Goal: Task Accomplishment & Management: Use online tool/utility

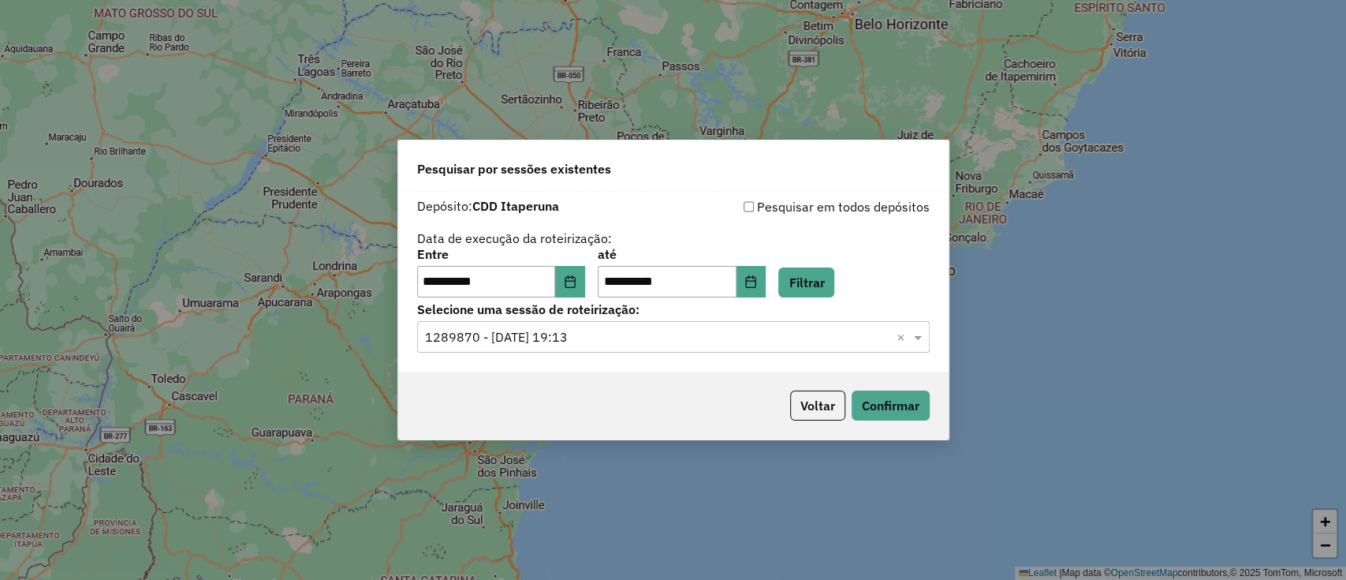
click at [808, 398] on button "Voltar" at bounding box center [817, 405] width 55 height 30
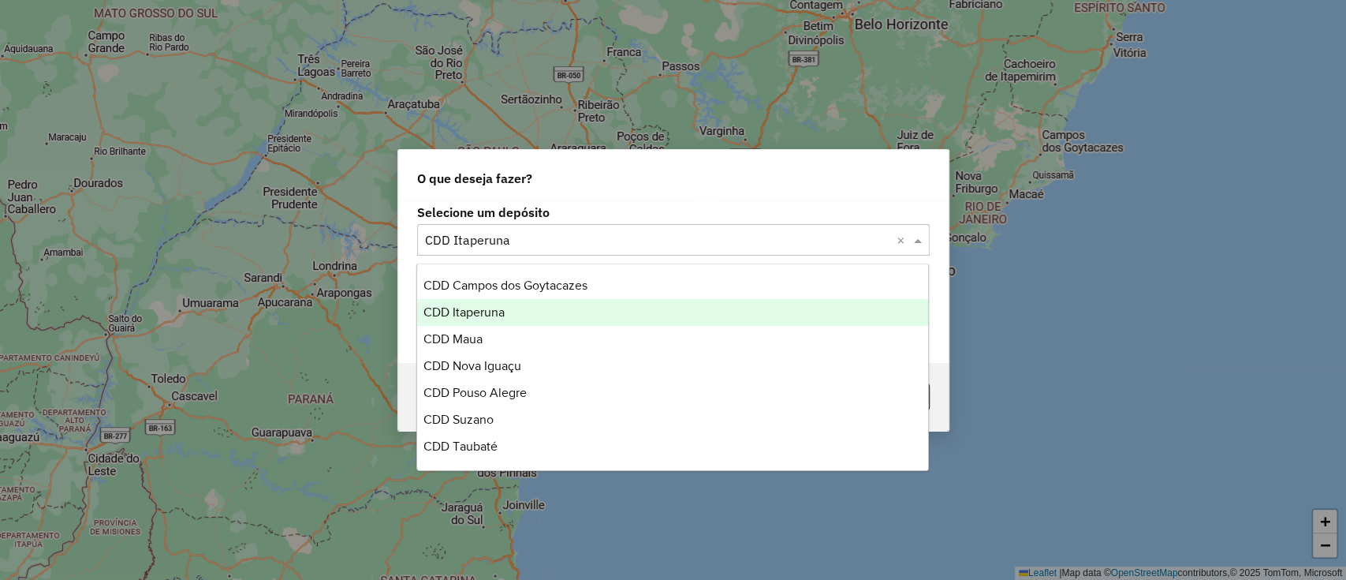
click at [557, 224] on div "Selecione um depósito × CDD Itaperuna ×" at bounding box center [673, 240] width 513 height 32
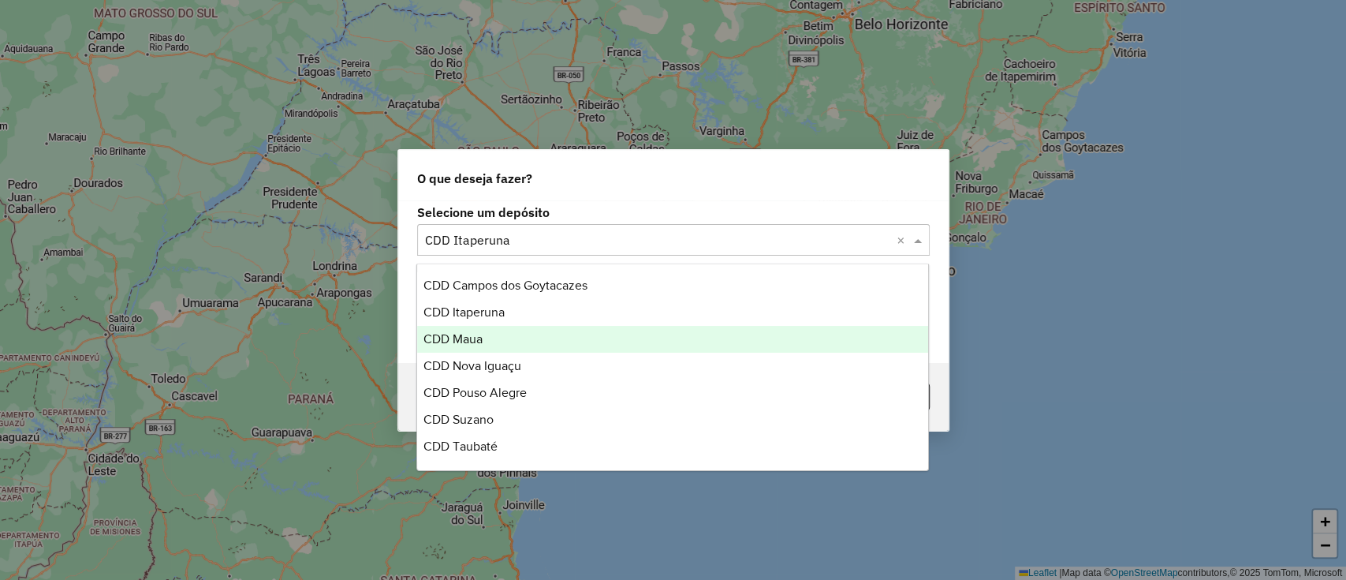
click at [511, 337] on div "CDD Maua" at bounding box center [672, 339] width 511 height 27
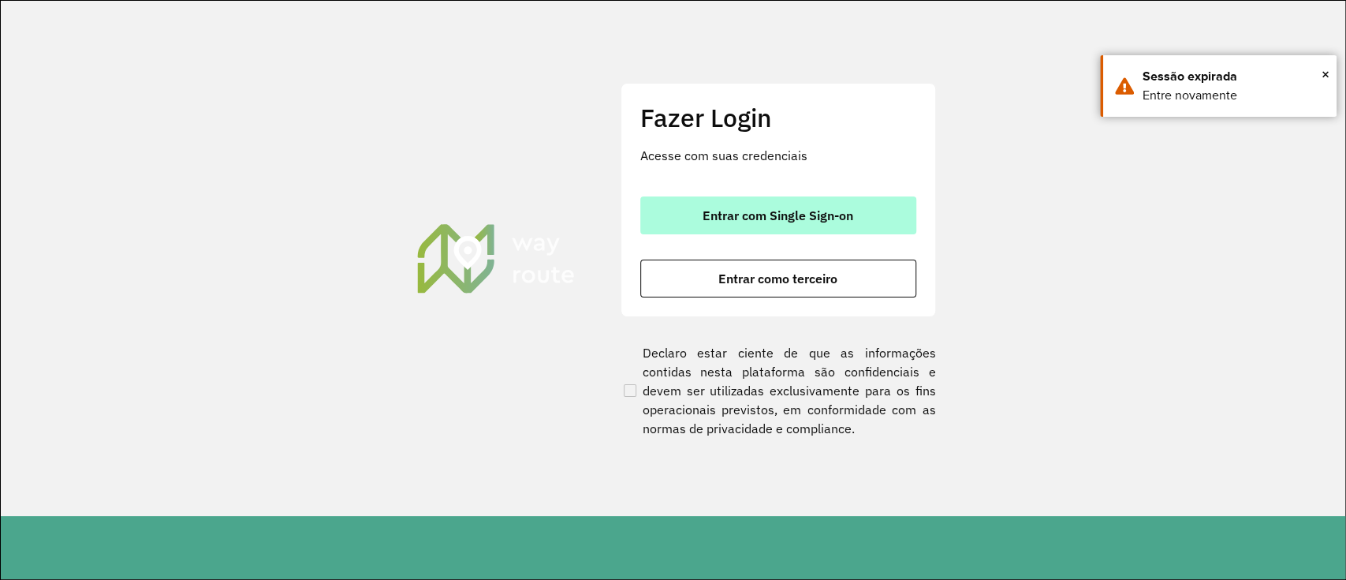
click at [682, 210] on button "Entrar com Single Sign-on" at bounding box center [778, 215] width 276 height 38
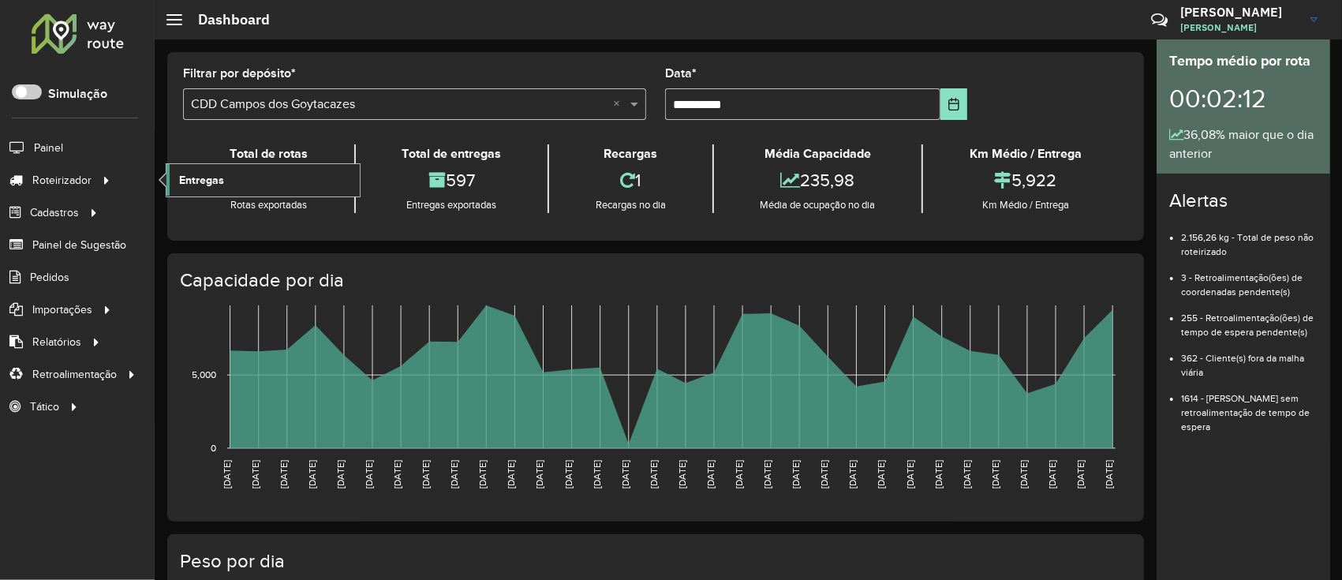
click at [212, 185] on span "Entregas" at bounding box center [201, 180] width 45 height 17
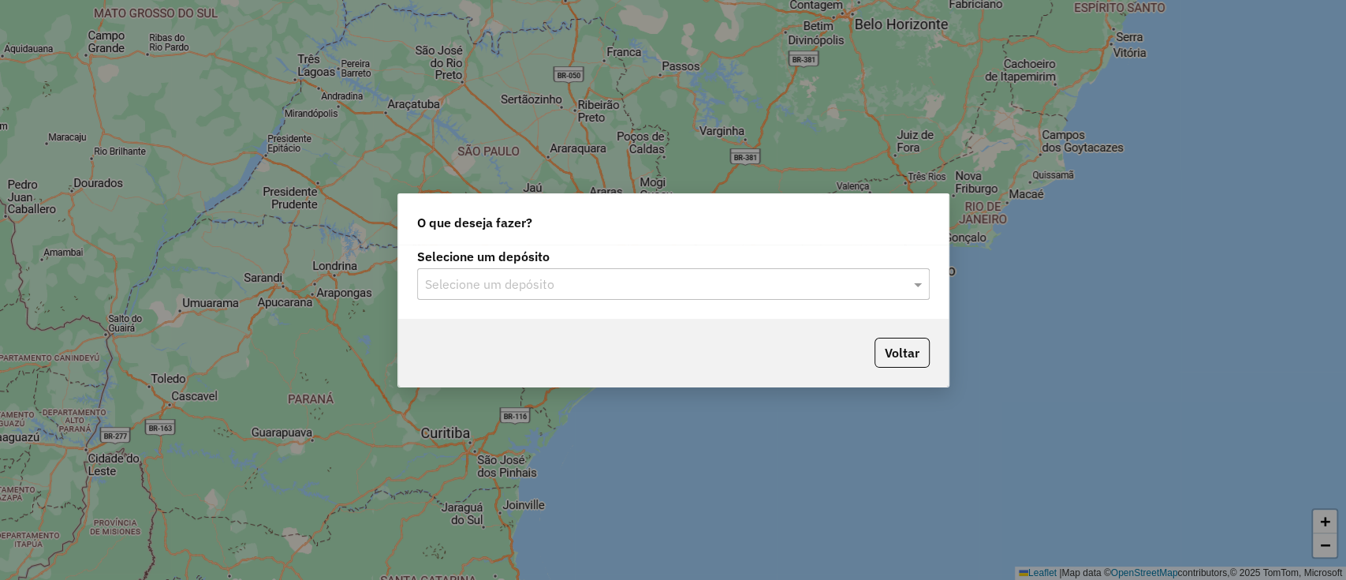
click at [541, 285] on input "text" at bounding box center [657, 284] width 465 height 19
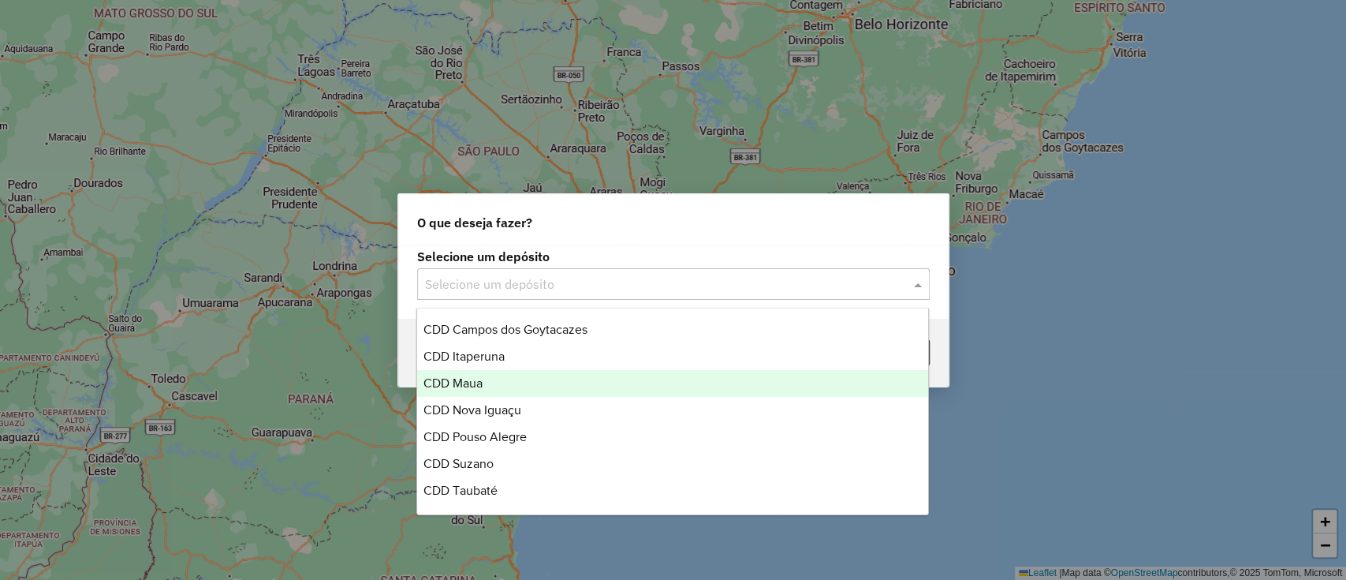
click at [498, 381] on div "CDD Maua" at bounding box center [672, 383] width 511 height 27
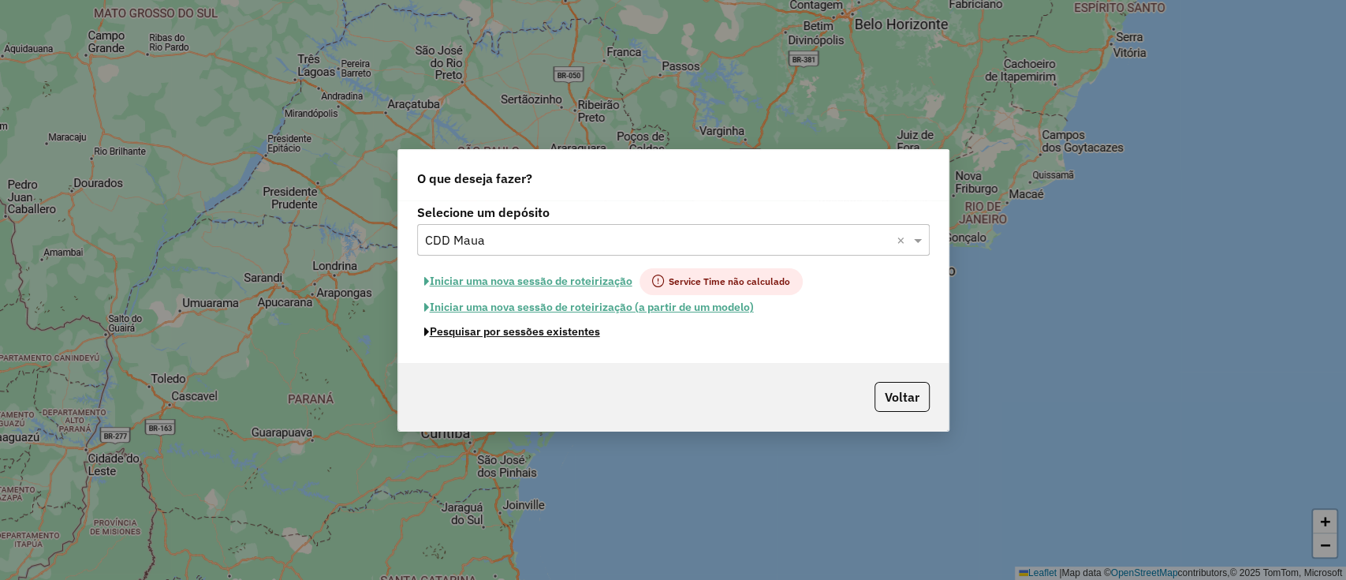
click at [584, 331] on button "Pesquisar por sessões existentes" at bounding box center [512, 331] width 190 height 24
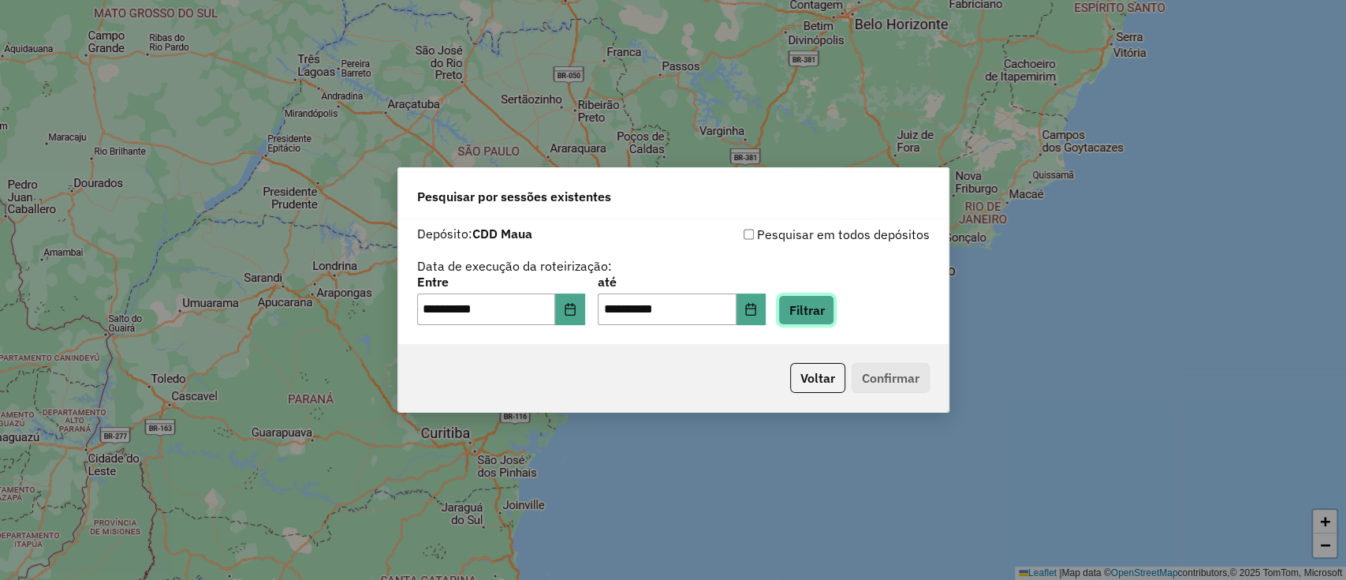
click at [819, 312] on button "Filtrar" at bounding box center [806, 310] width 56 height 30
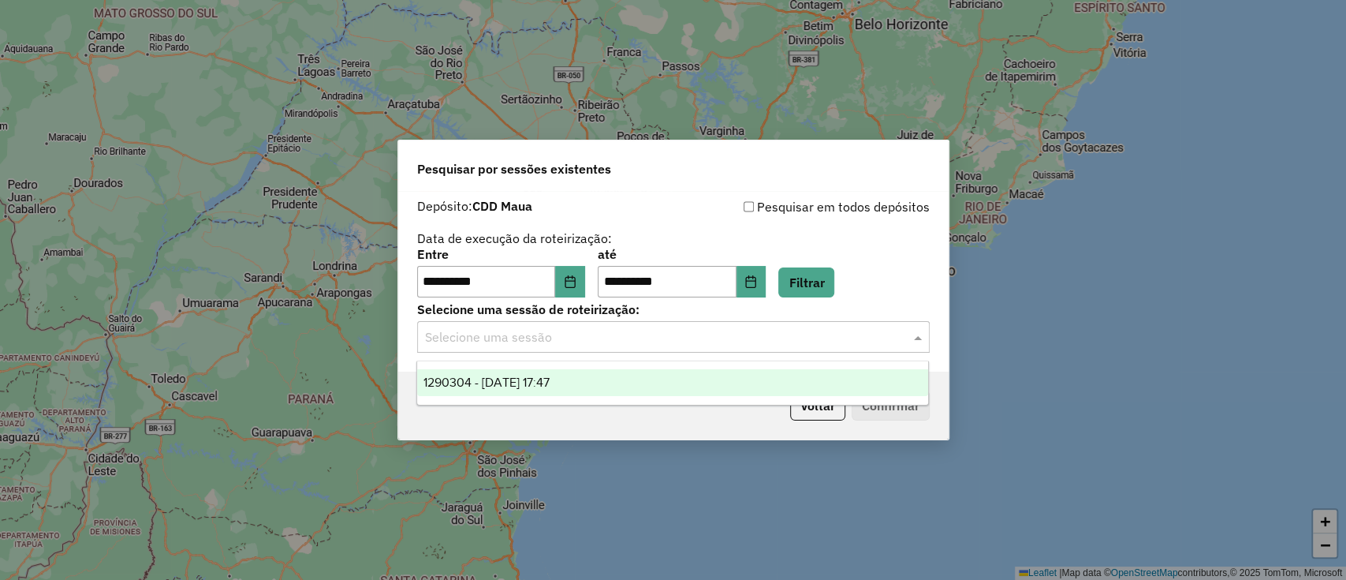
click at [639, 337] on input "text" at bounding box center [657, 337] width 465 height 19
click at [599, 382] on div "1290304 - 08/10/2025 17:47" at bounding box center [672, 382] width 511 height 27
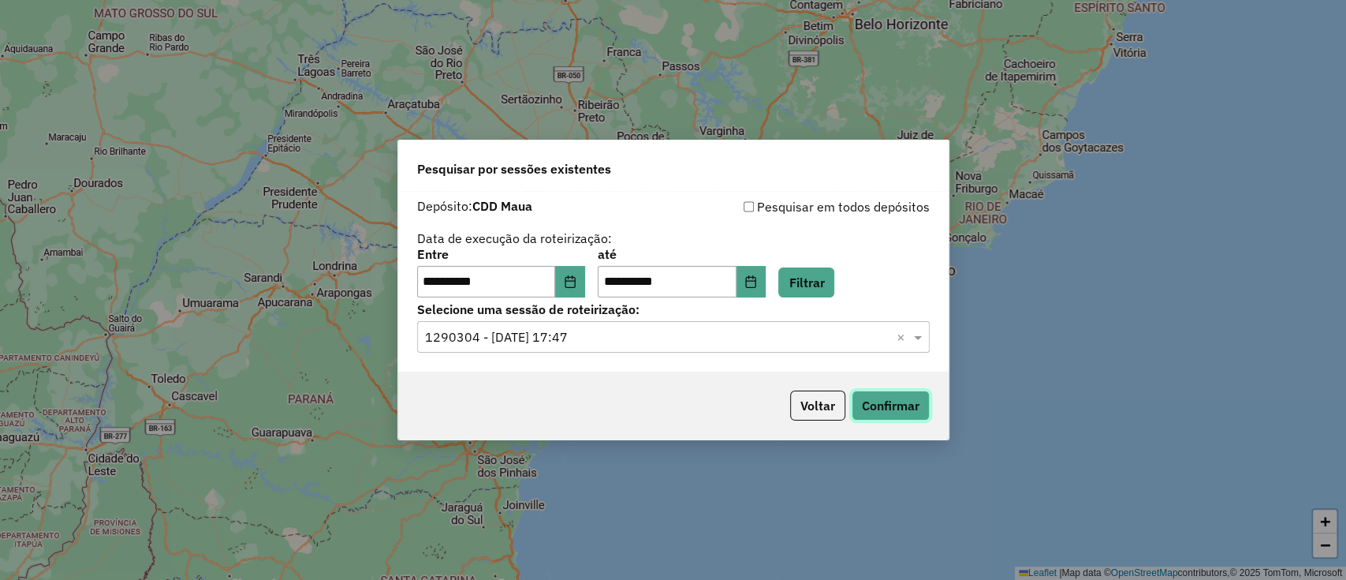
click at [928, 404] on button "Confirmar" at bounding box center [891, 405] width 78 height 30
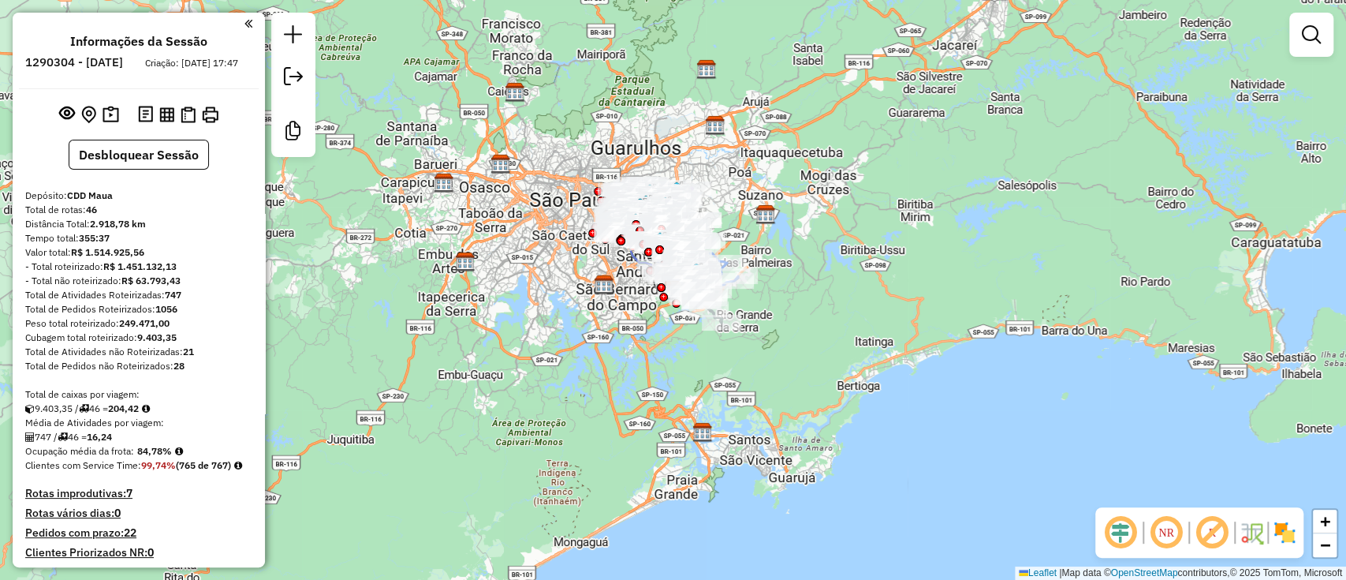
click at [1124, 546] on em at bounding box center [1121, 532] width 38 height 38
click at [1209, 533] on em at bounding box center [1212, 532] width 38 height 38
click at [1284, 536] on img at bounding box center [1284, 532] width 25 height 25
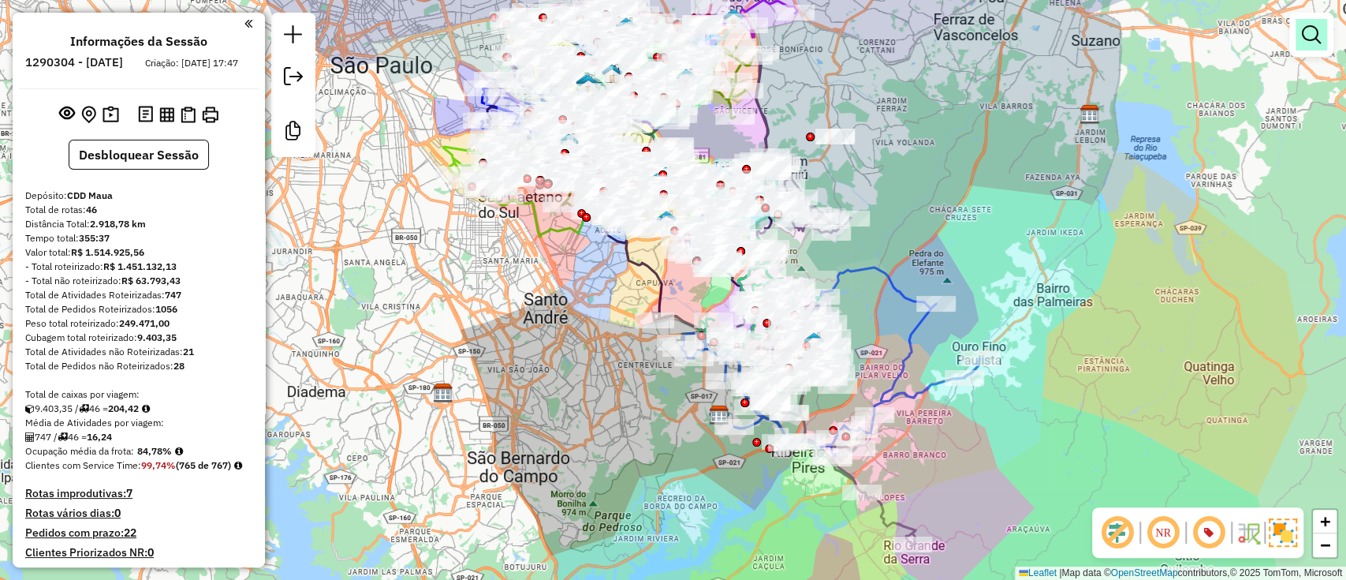
click at [1306, 40] on em at bounding box center [1311, 34] width 19 height 19
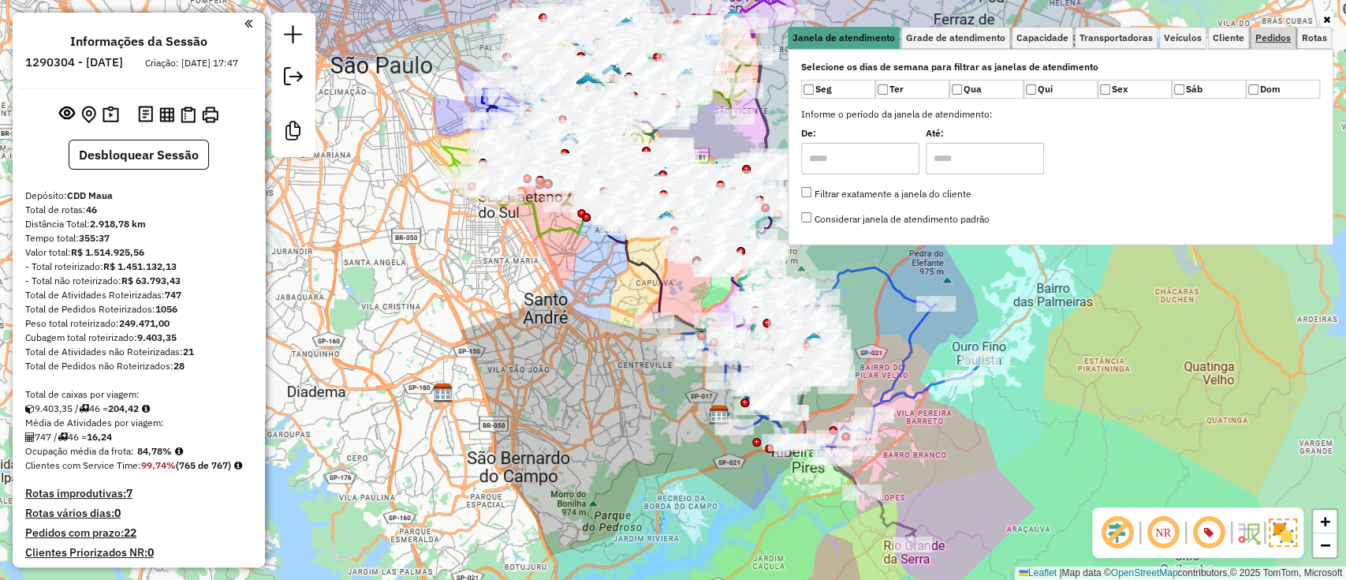
click at [1275, 41] on span "Pedidos" at bounding box center [1273, 37] width 35 height 9
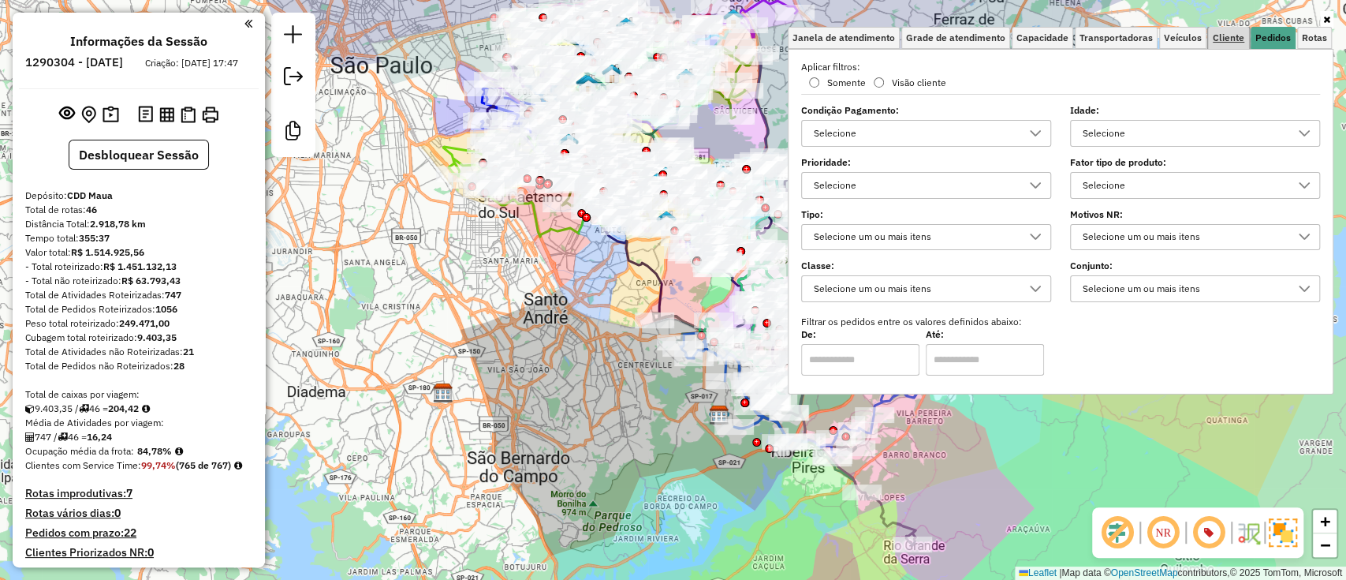
click at [1217, 33] on span "Cliente" at bounding box center [1229, 37] width 32 height 9
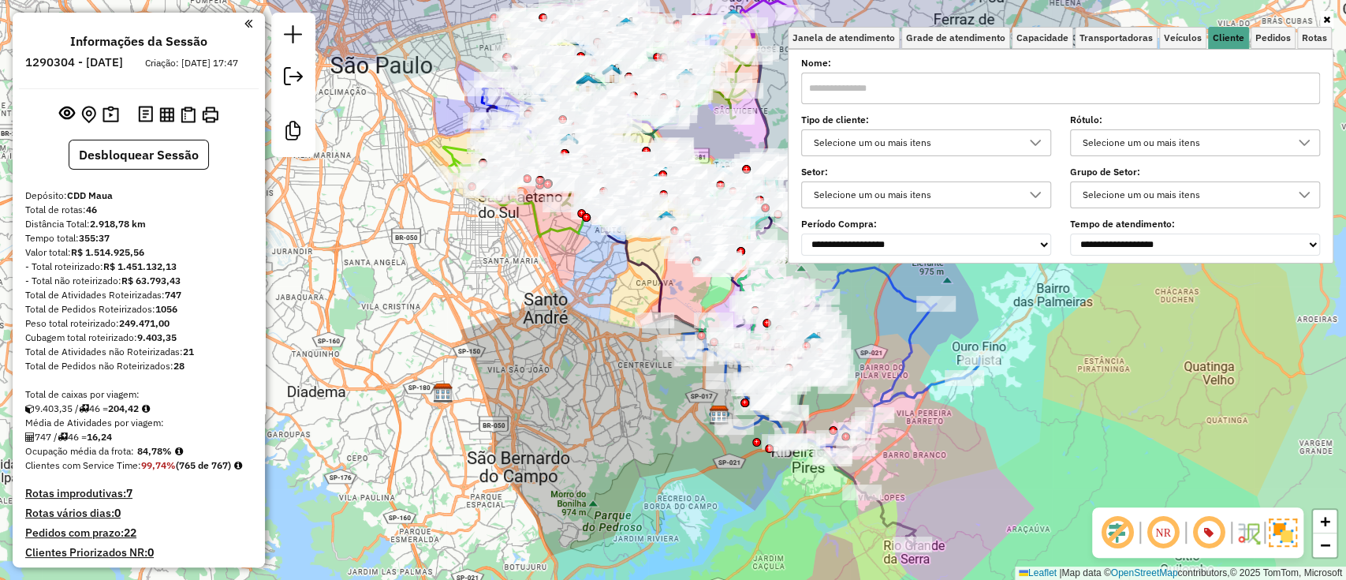
click at [877, 143] on div "Selecione um ou mais itens" at bounding box center [914, 142] width 212 height 25
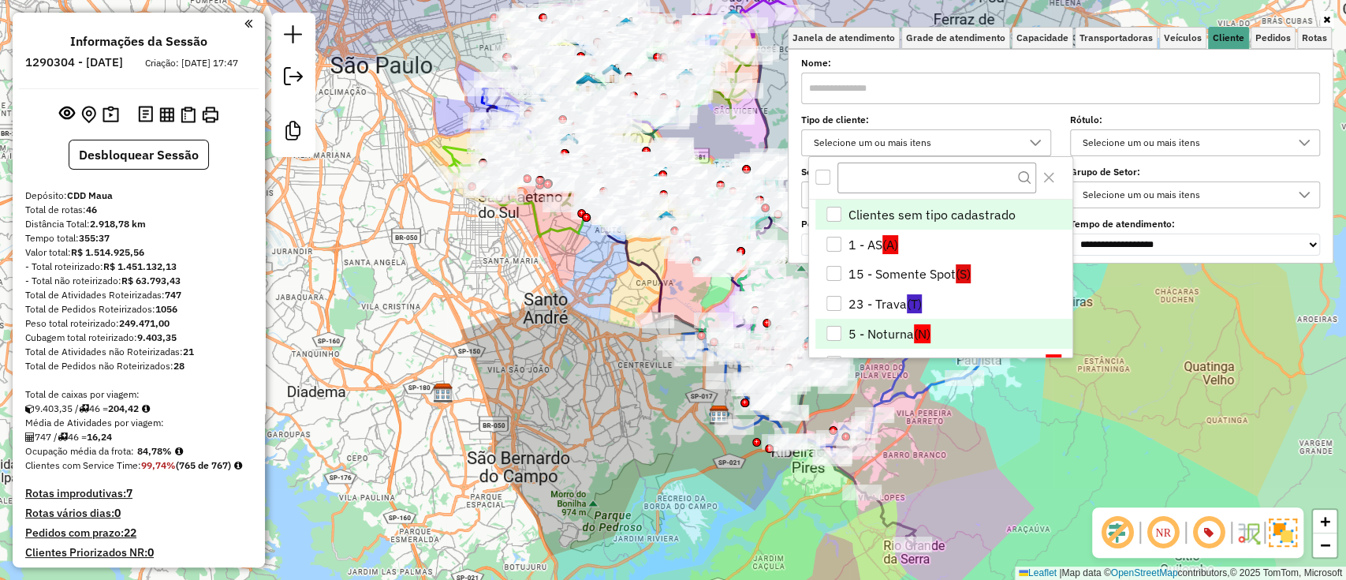
scroll to position [210, 0]
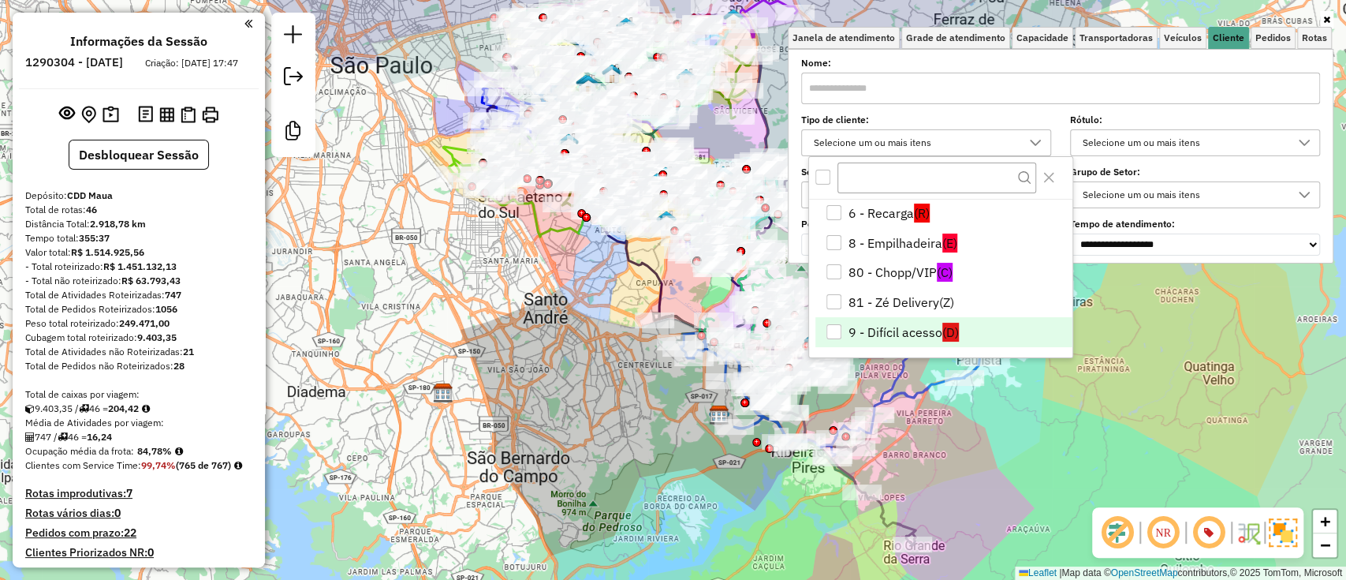
click at [894, 323] on li "9 - Difícil acesso (D)" at bounding box center [944, 332] width 256 height 30
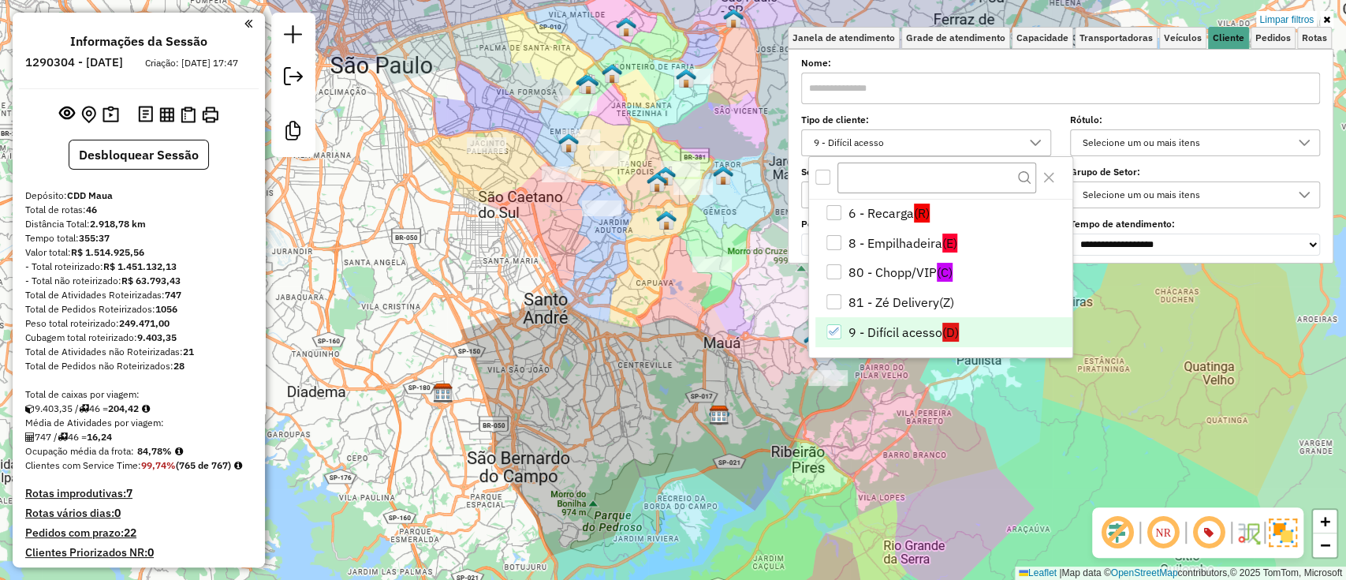
click at [591, 319] on div "Limpar filtros Janela de atendimento Grade de atendimento Capacidade Transporta…" at bounding box center [673, 290] width 1346 height 580
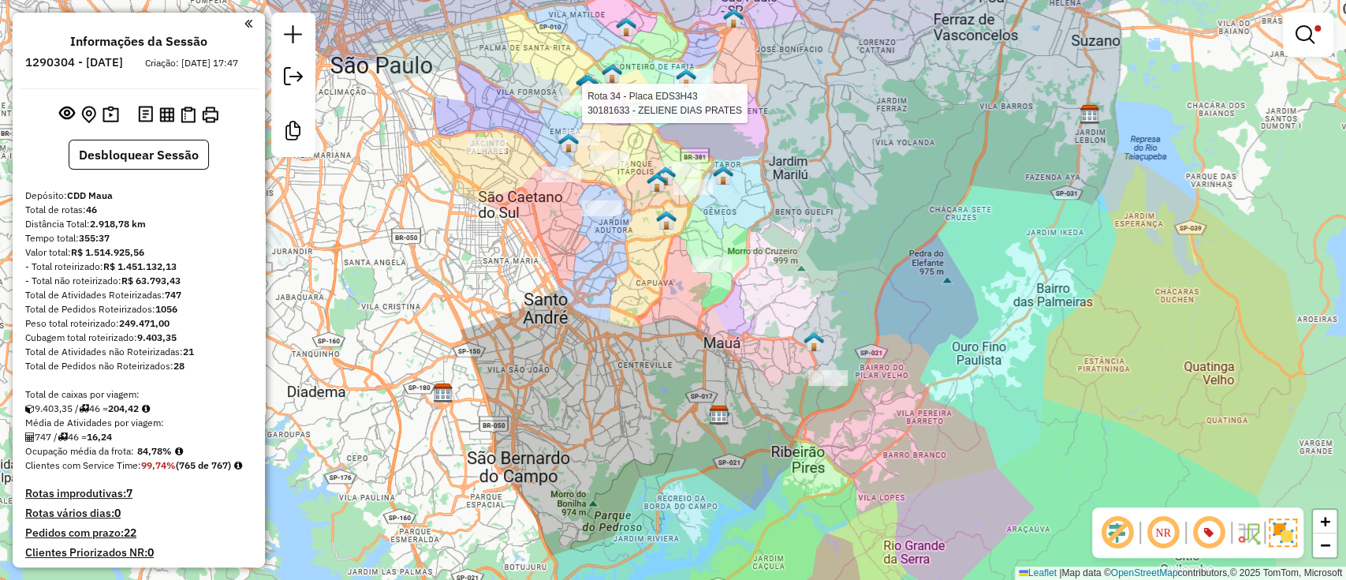
select select "**********"
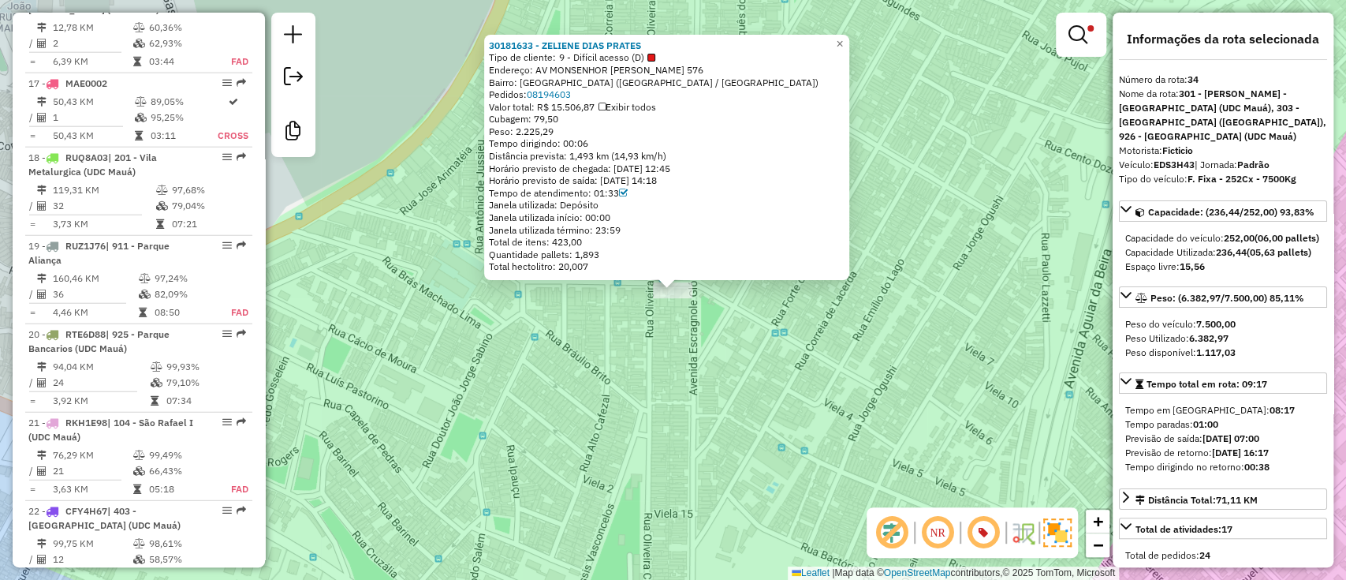
scroll to position [4089, 0]
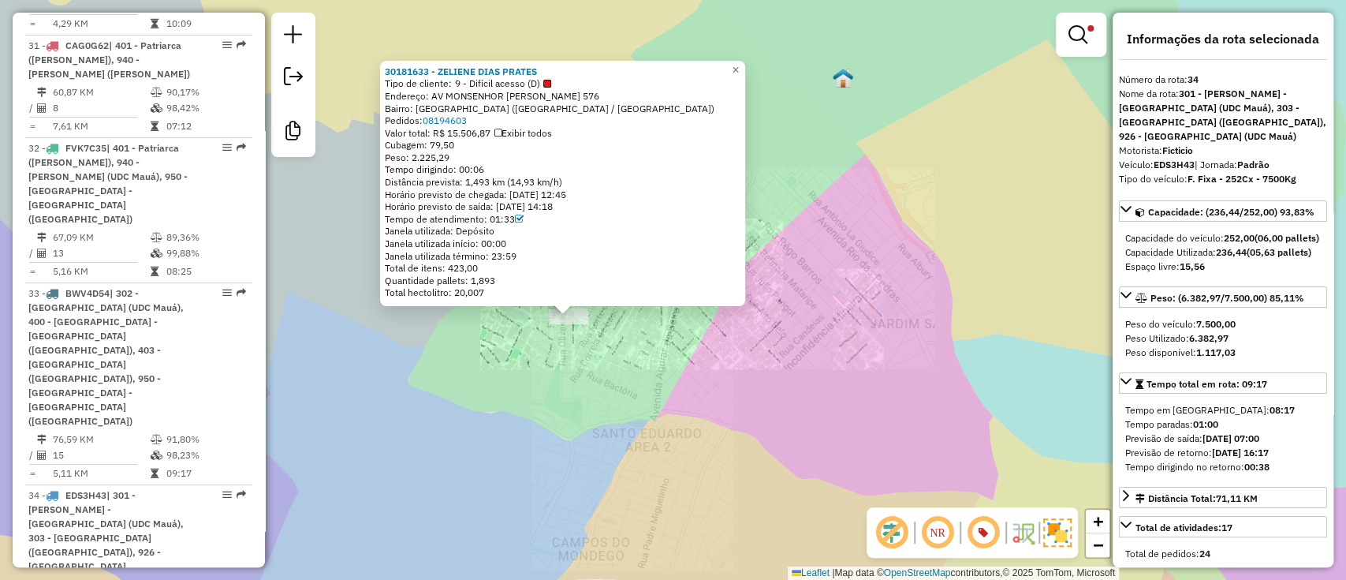
drag, startPoint x: 552, startPoint y: 362, endPoint x: 724, endPoint y: 211, distance: 228.6
click at [681, 243] on div "30181633 - ZELIENE DIAS PRATES Tipo de cliente: 9 - Difícil acesso (D) Endereço…" at bounding box center [673, 290] width 1346 height 580
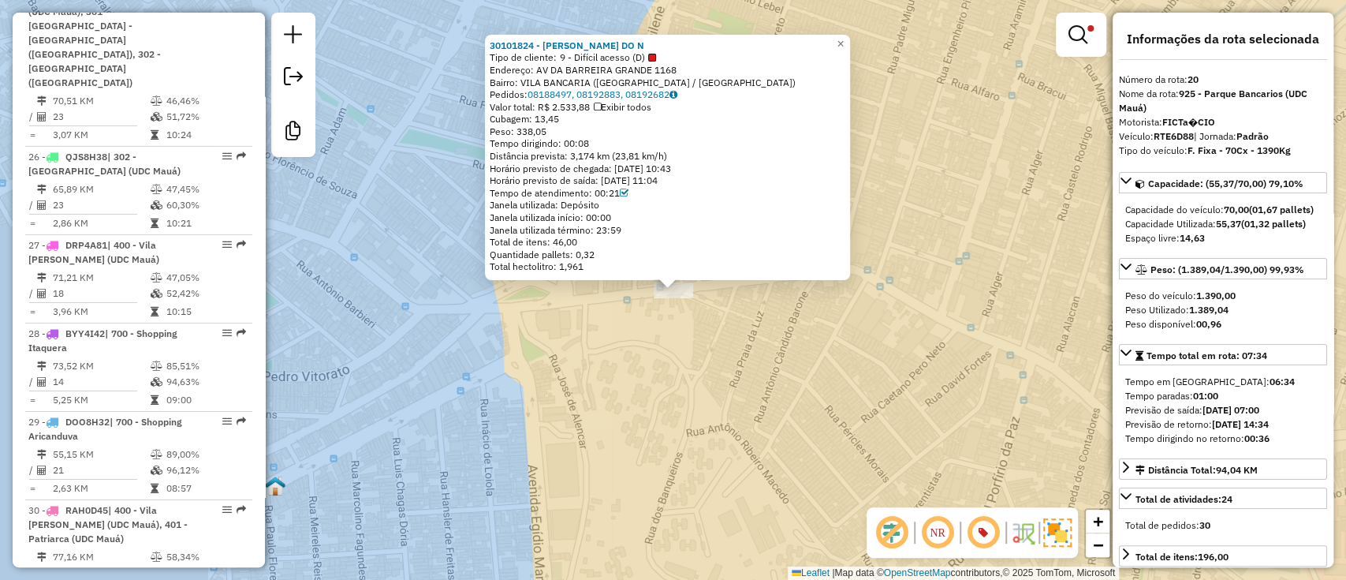
scroll to position [2669, 0]
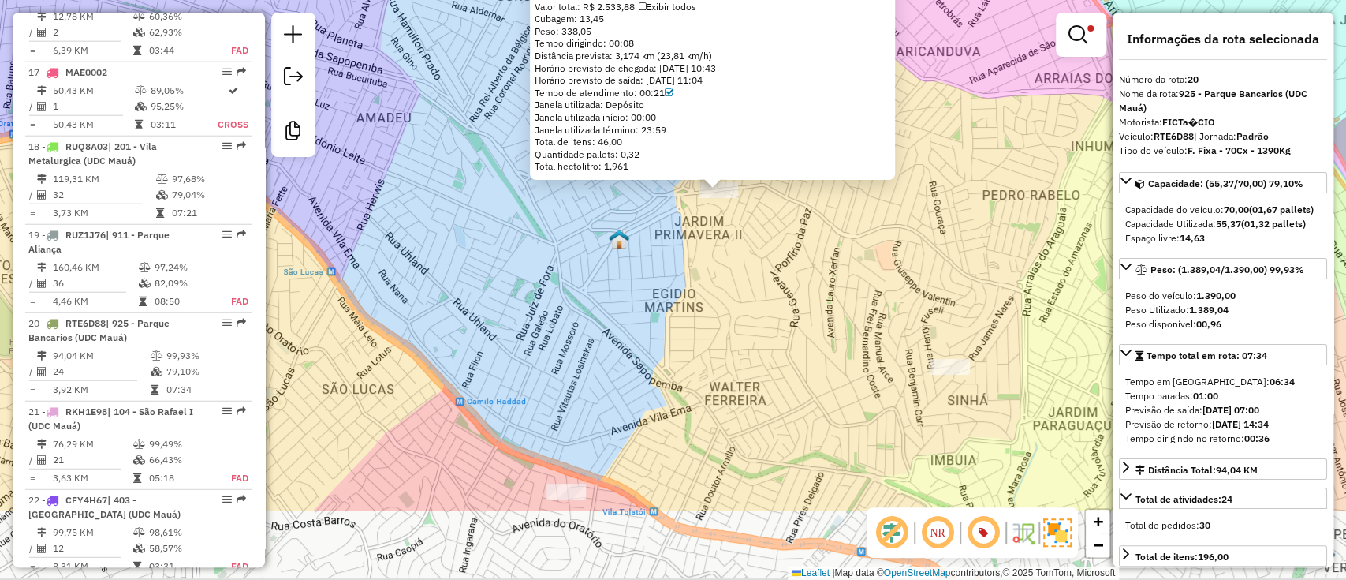
drag, startPoint x: 830, startPoint y: 390, endPoint x: 801, endPoint y: 262, distance: 130.9
click at [801, 262] on div "30101824 - ERIVALDO CABRAL DO N Tipo de cliente: 9 - Difícil acesso (D) Endereç…" at bounding box center [673, 290] width 1346 height 580
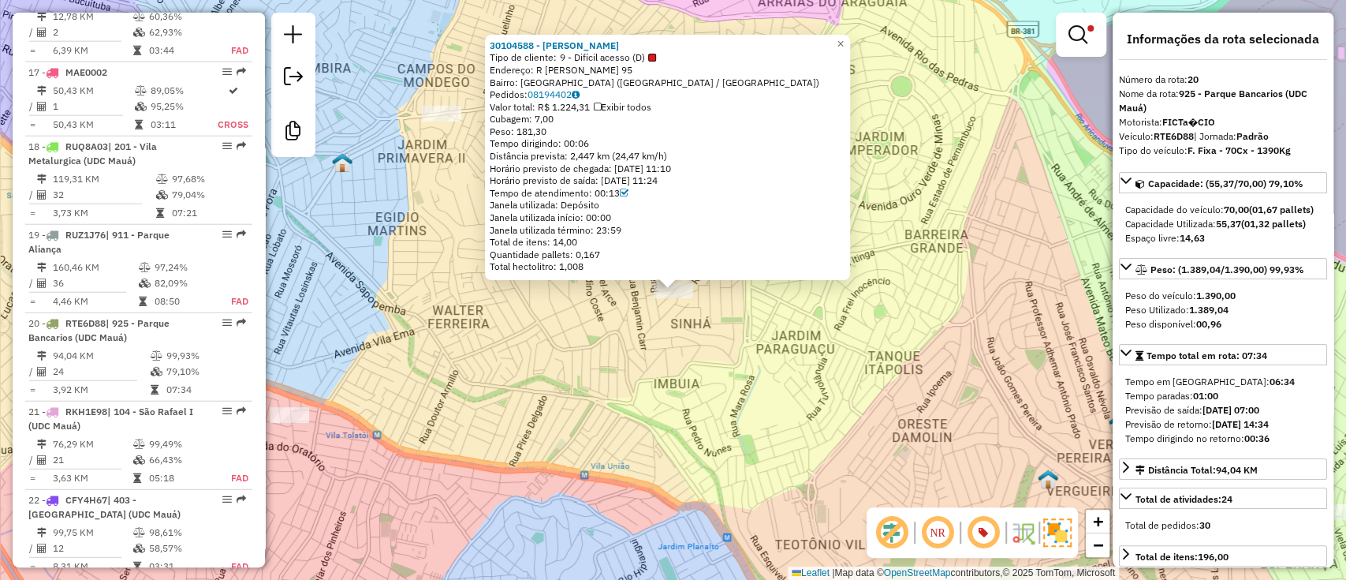
click at [829, 342] on div "30104588 - ERIKA SALES DE OLIVE Tipo de cliente: 9 - Difícil acesso (D) Endereç…" at bounding box center [673, 290] width 1346 height 580
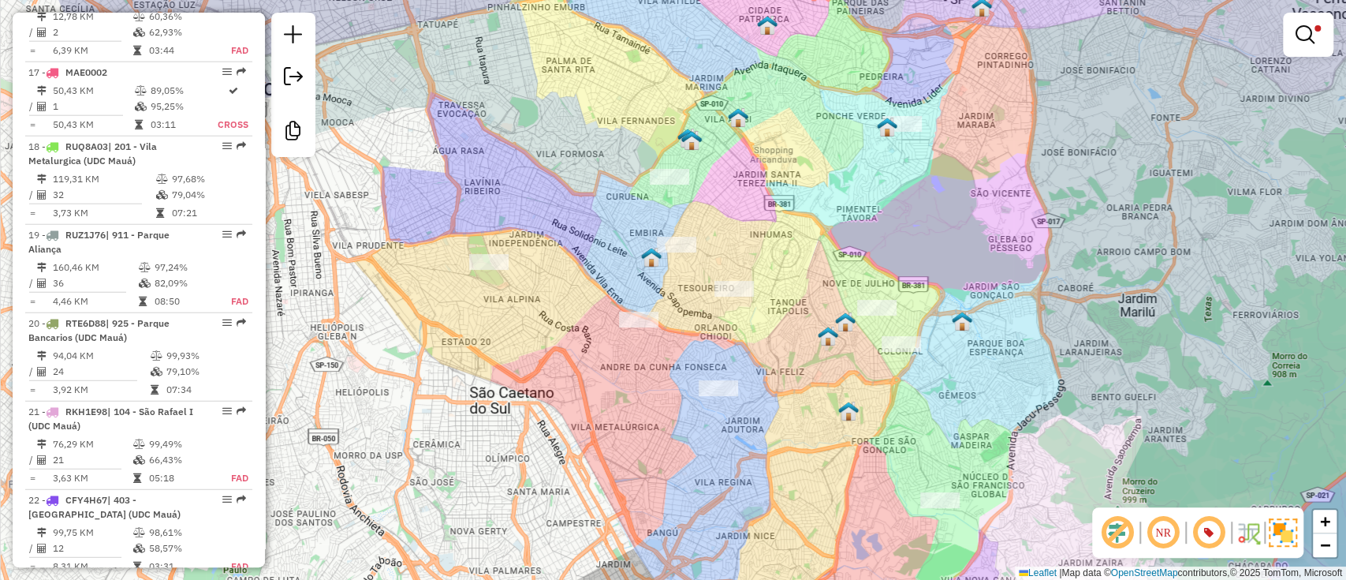
drag, startPoint x: 898, startPoint y: 375, endPoint x: 823, endPoint y: 330, distance: 87.4
click at [820, 349] on div "Limpar filtros Janela de atendimento Grade de atendimento Capacidade Transporta…" at bounding box center [673, 290] width 1346 height 580
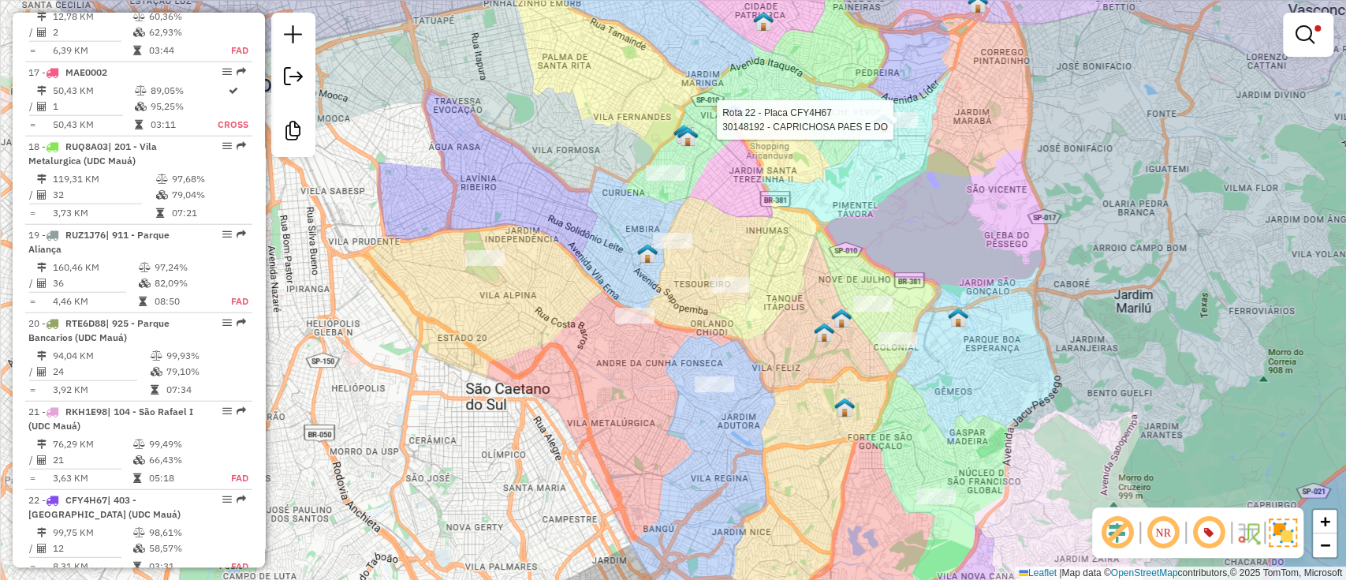
select select "**********"
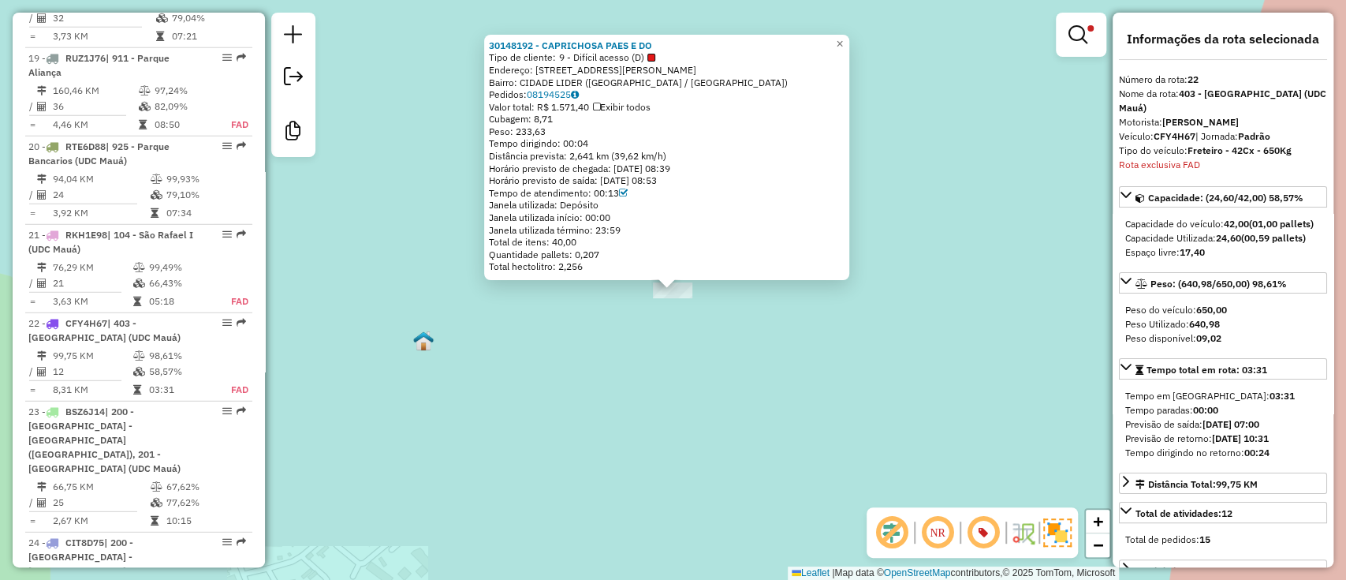
scroll to position [2846, 0]
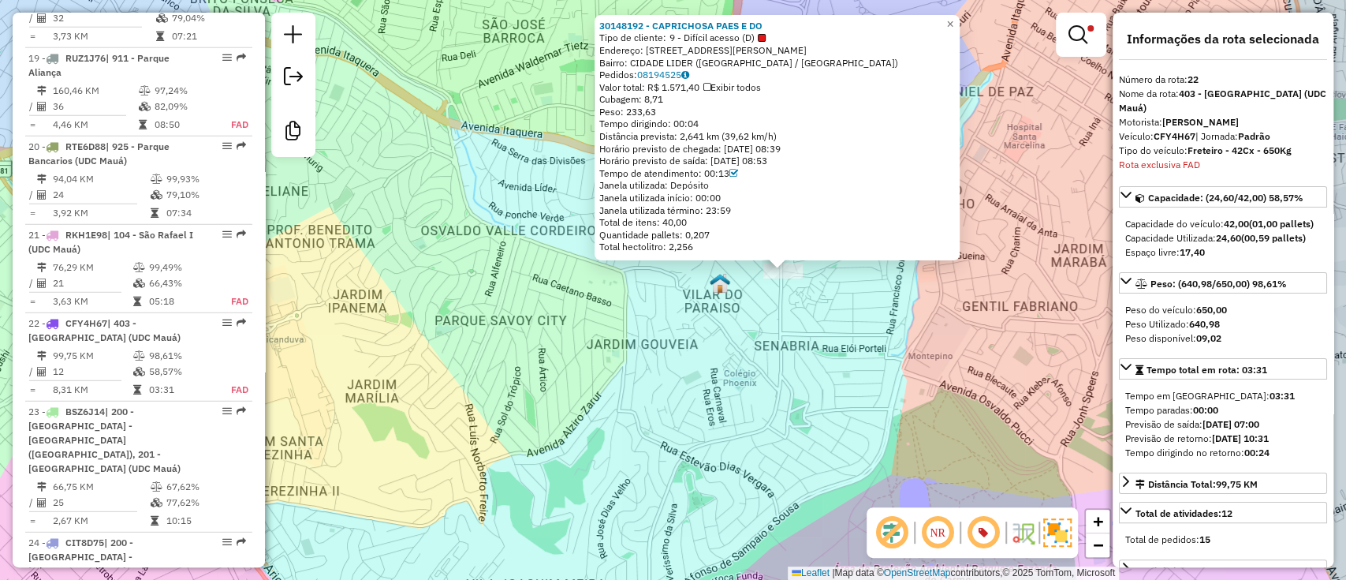
drag, startPoint x: 812, startPoint y: 364, endPoint x: 775, endPoint y: 192, distance: 175.7
click at [782, 233] on div "30148192 - CAPRICHOSA PAES E DO Tipo de cliente: 9 - Difícil acesso (D) Endereç…" at bounding box center [673, 290] width 1346 height 580
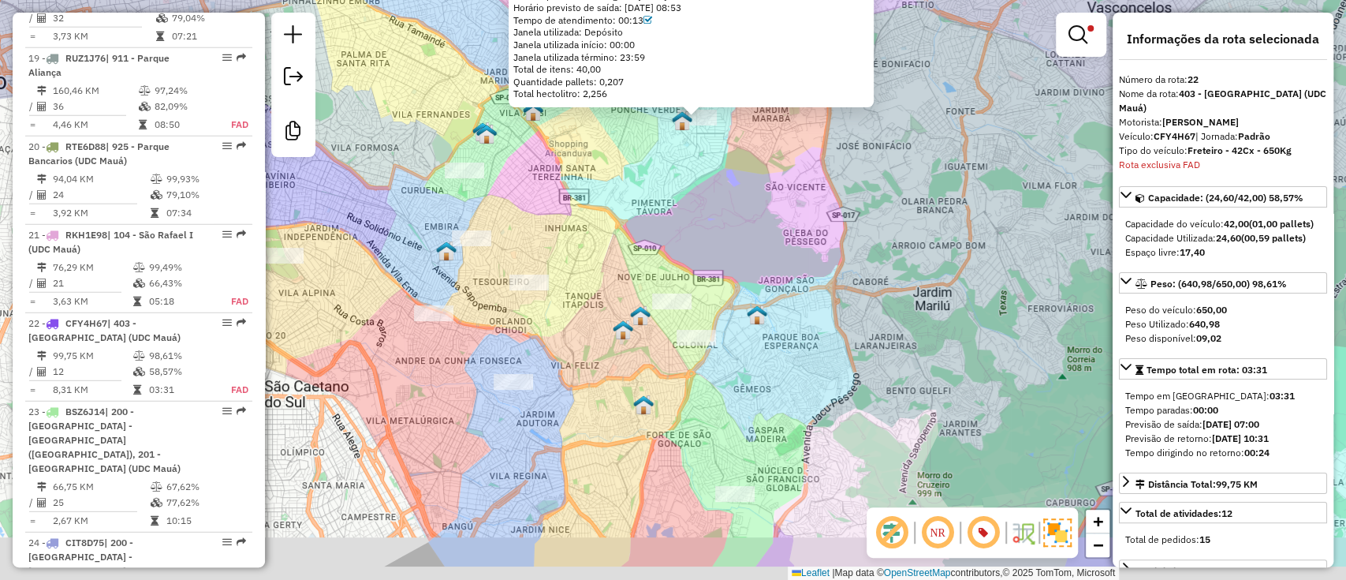
drag, startPoint x: 902, startPoint y: 416, endPoint x: 830, endPoint y: 338, distance: 106.0
click at [830, 338] on div "30148192 - CAPRICHOSA PAES E DO Tipo de cliente: 9 - Difícil acesso (D) Endereç…" at bounding box center [673, 290] width 1346 height 580
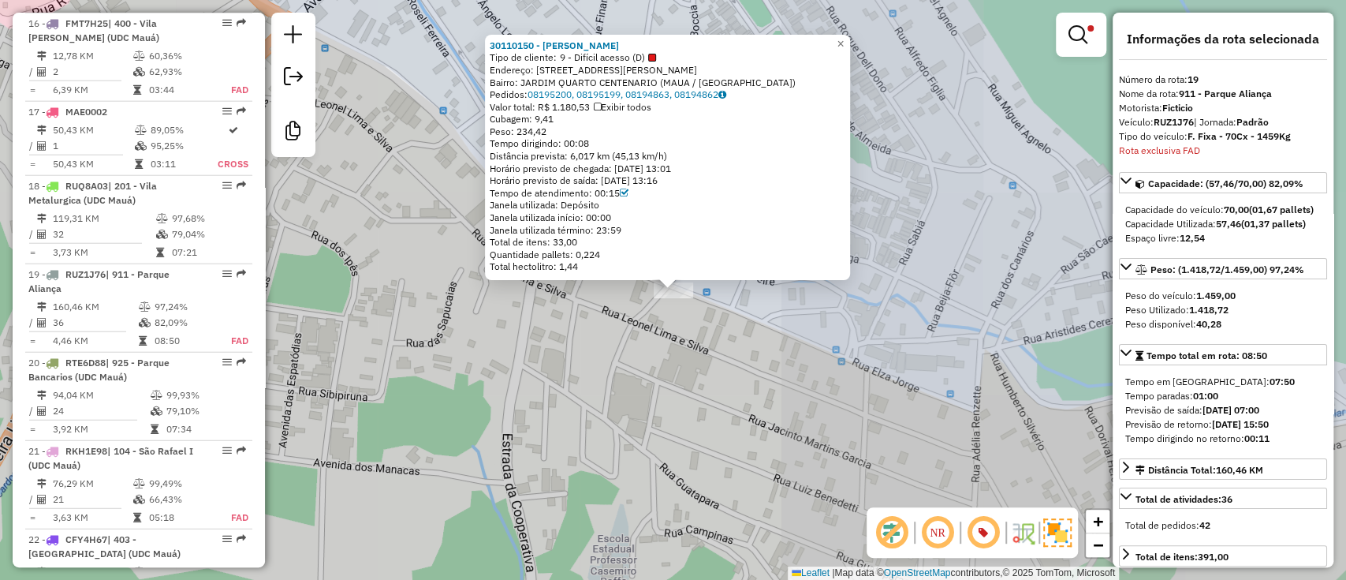
scroll to position [2581, 0]
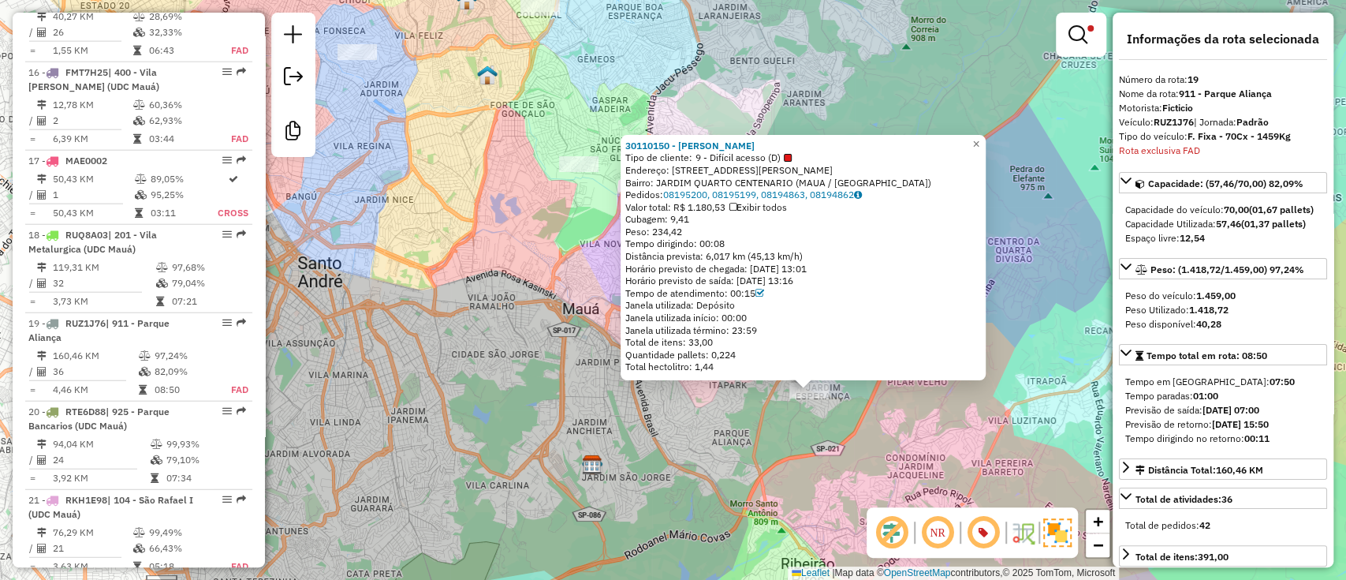
click at [1077, 53] on div at bounding box center [1081, 35] width 50 height 44
click at [1077, 29] on em at bounding box center [1078, 34] width 19 height 19
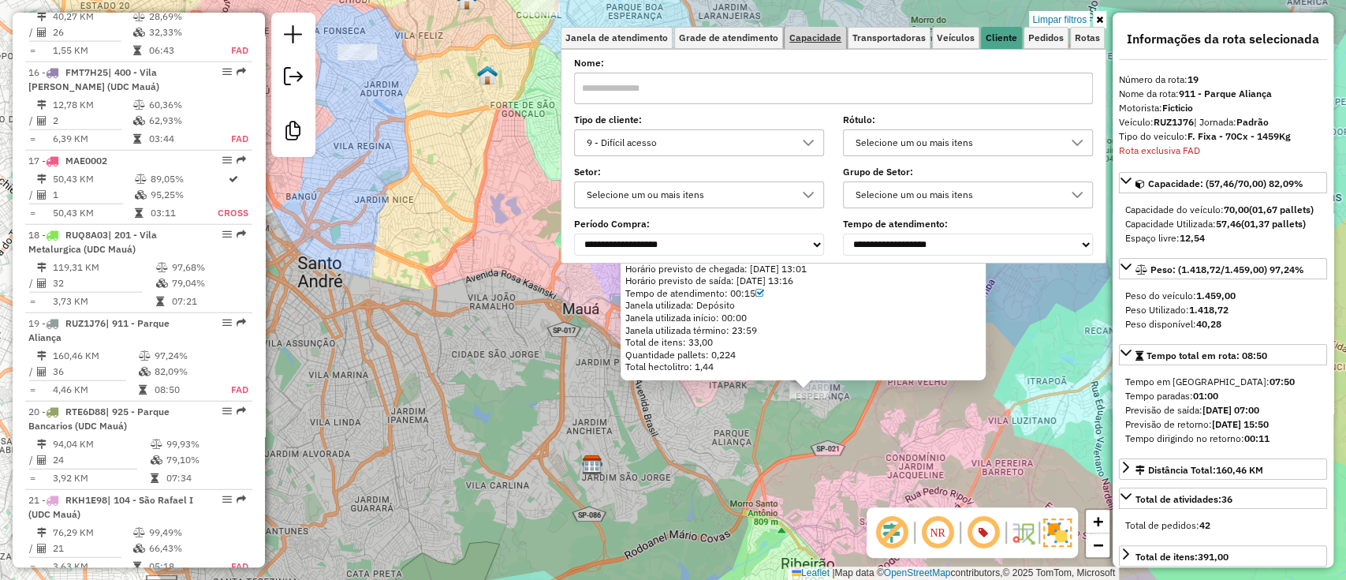
click at [821, 39] on span "Capacidade" at bounding box center [816, 37] width 52 height 9
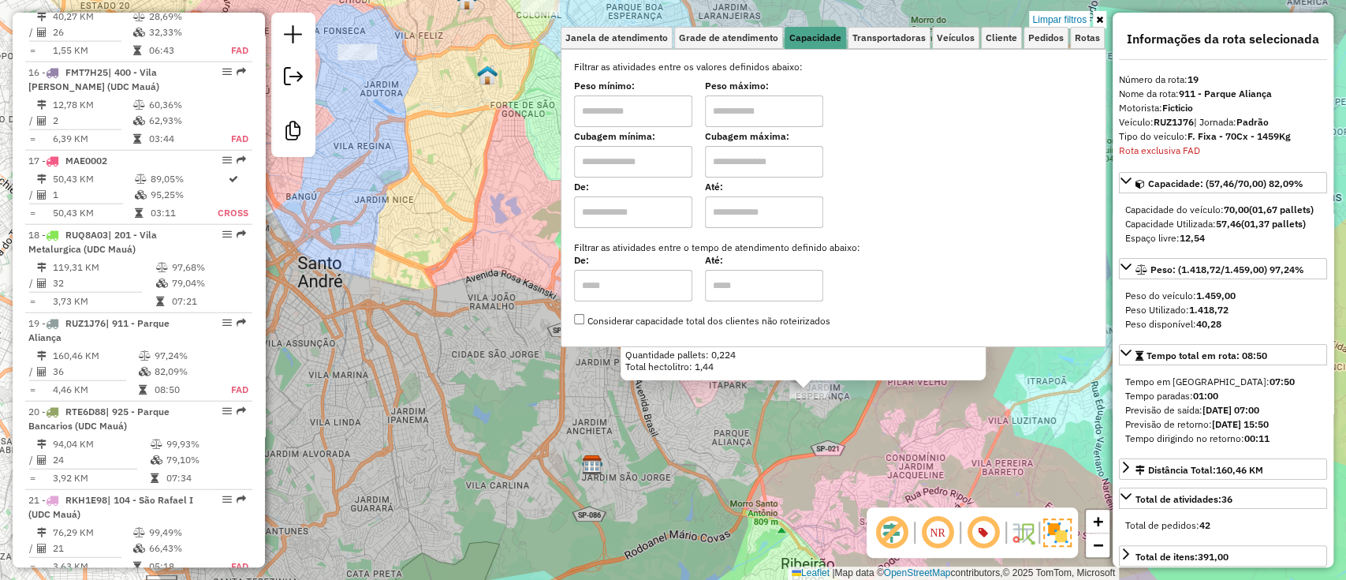
click at [640, 151] on input "text" at bounding box center [633, 162] width 118 height 32
type input "******"
type input "**********"
click at [503, 159] on div "30110150 - ROZEANE SILVA SANTOS Tipo de cliente: 9 - Difícil acesso (D) Endereç…" at bounding box center [673, 290] width 1346 height 580
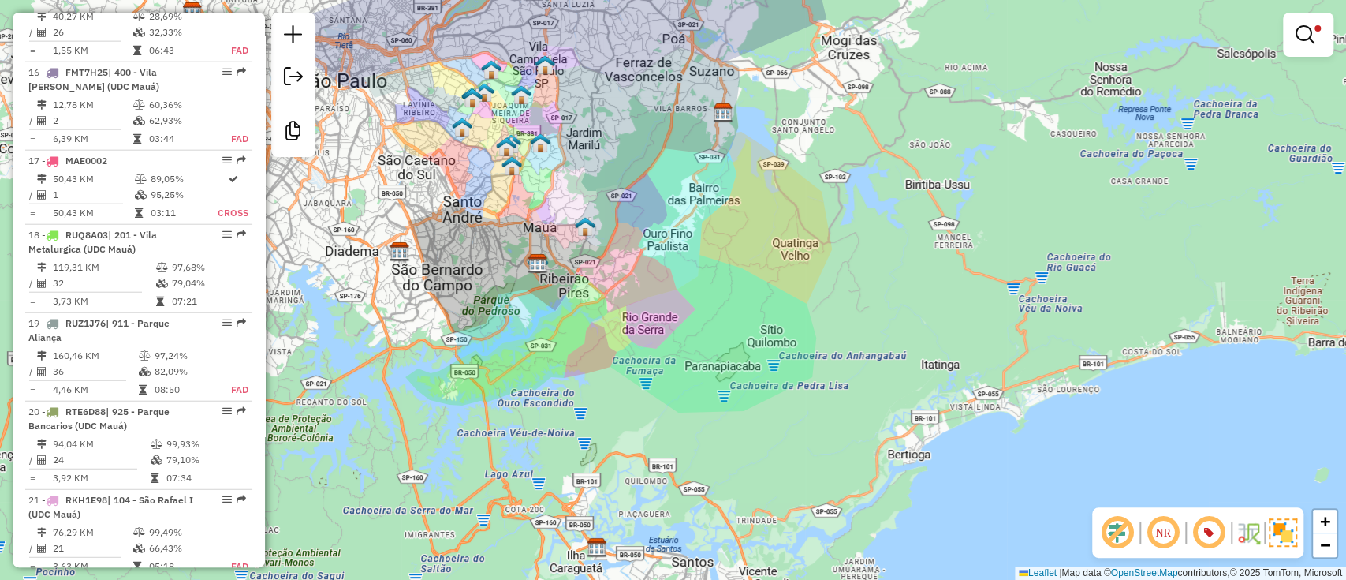
drag, startPoint x: 501, startPoint y: 180, endPoint x: 528, endPoint y: 246, distance: 71.5
click at [528, 246] on div "**********" at bounding box center [673, 290] width 1346 height 580
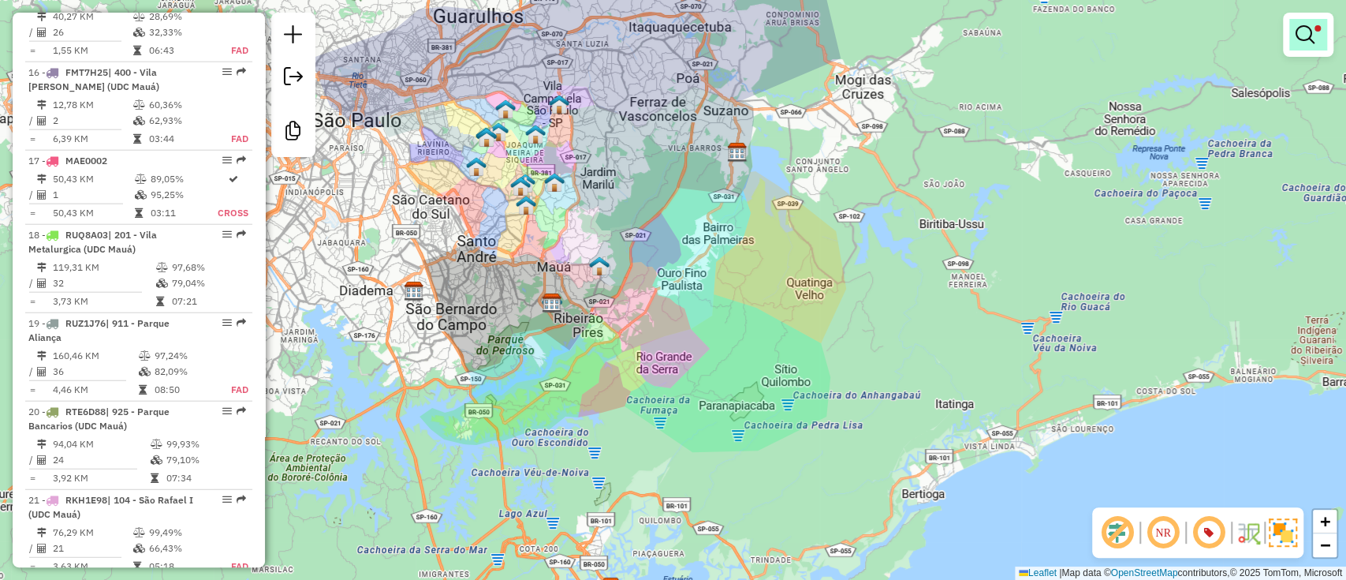
click at [1312, 36] on em at bounding box center [1305, 34] width 19 height 19
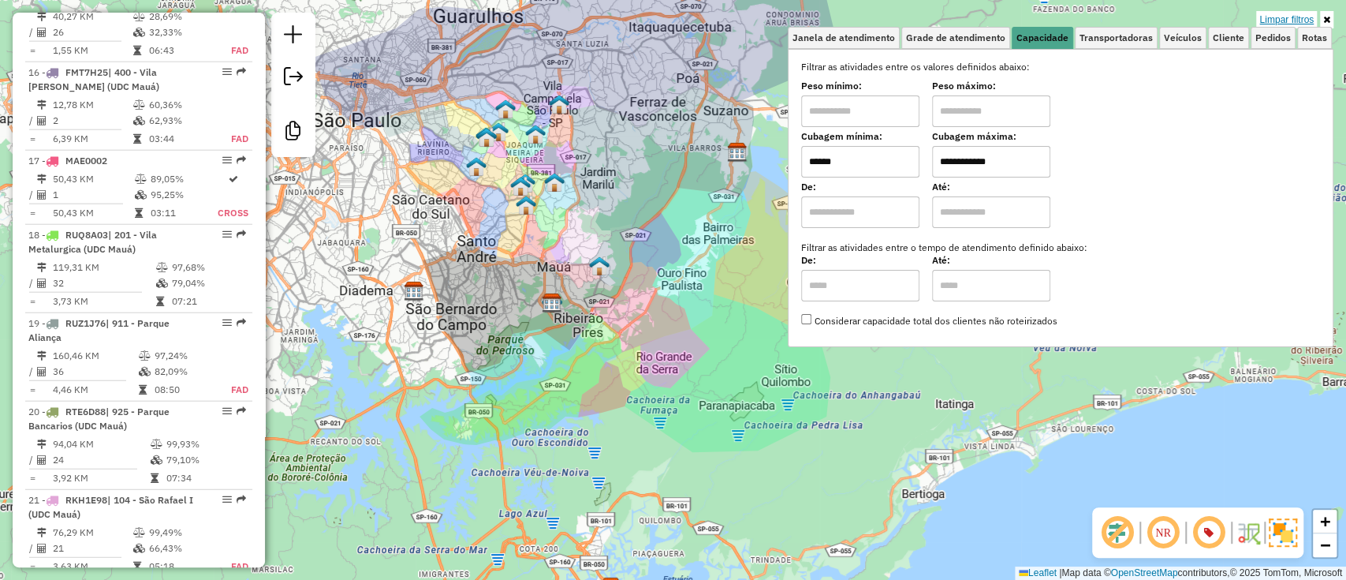
click at [1298, 12] on link "Limpar filtros" at bounding box center [1286, 19] width 61 height 17
